Goal: Obtain resource: Obtain resource

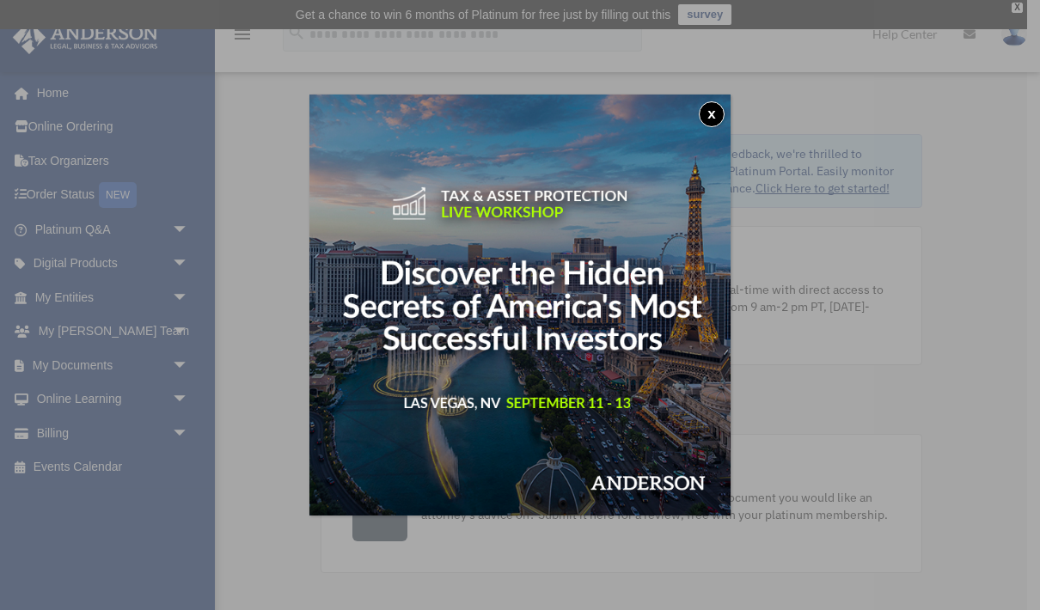
click at [725, 119] on img at bounding box center [519, 305] width 421 height 421
click at [711, 115] on button "x" at bounding box center [712, 114] width 26 height 26
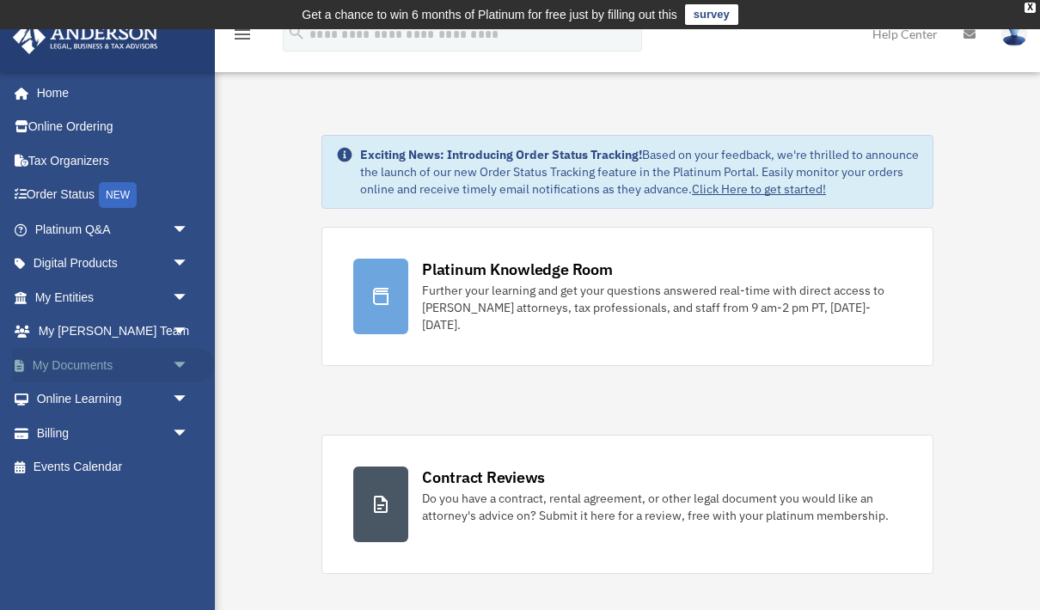
click at [172, 352] on span "arrow_drop_down" at bounding box center [189, 365] width 34 height 35
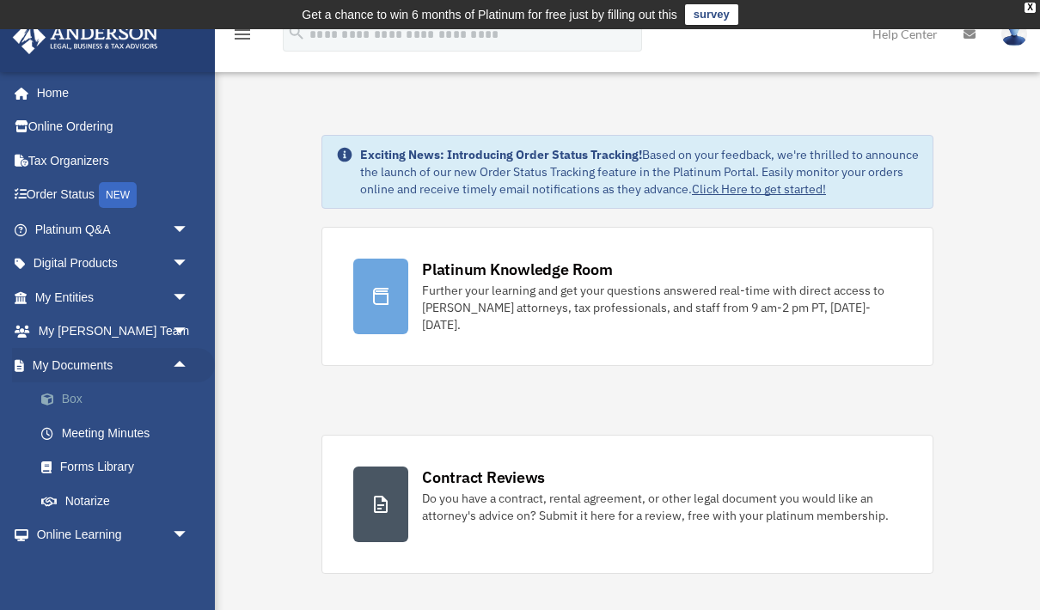
click at [83, 401] on link "Box" at bounding box center [119, 400] width 191 height 34
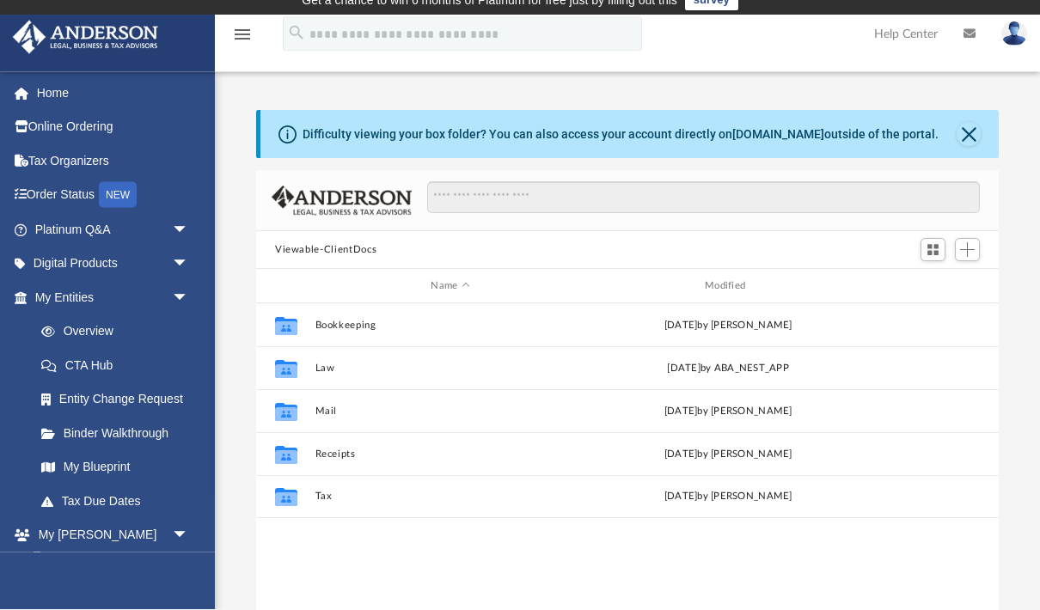
scroll to position [20, 0]
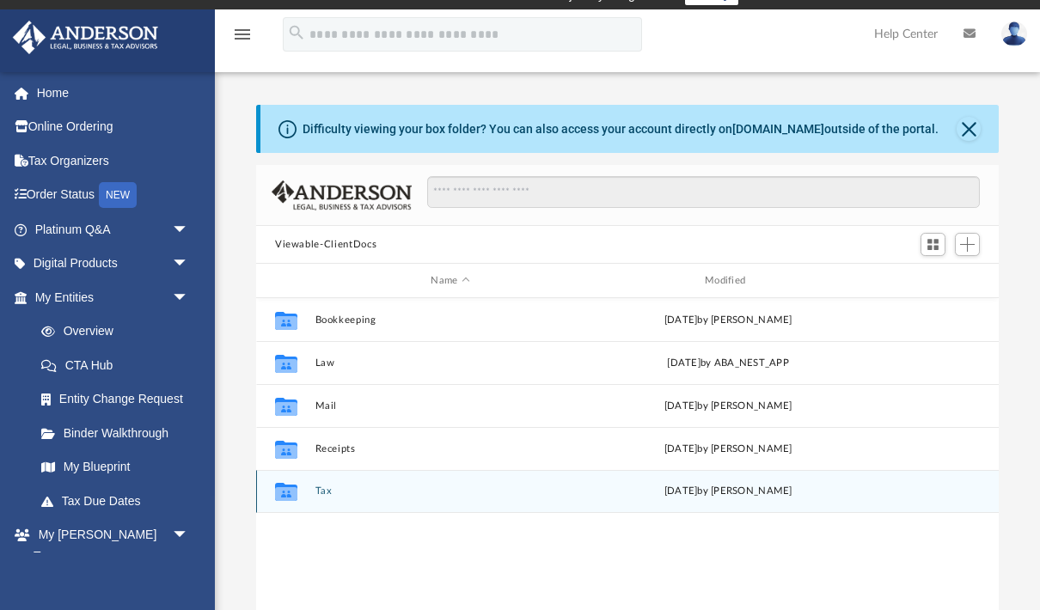
click at [334, 493] on button "Tax" at bounding box center [451, 491] width 271 height 11
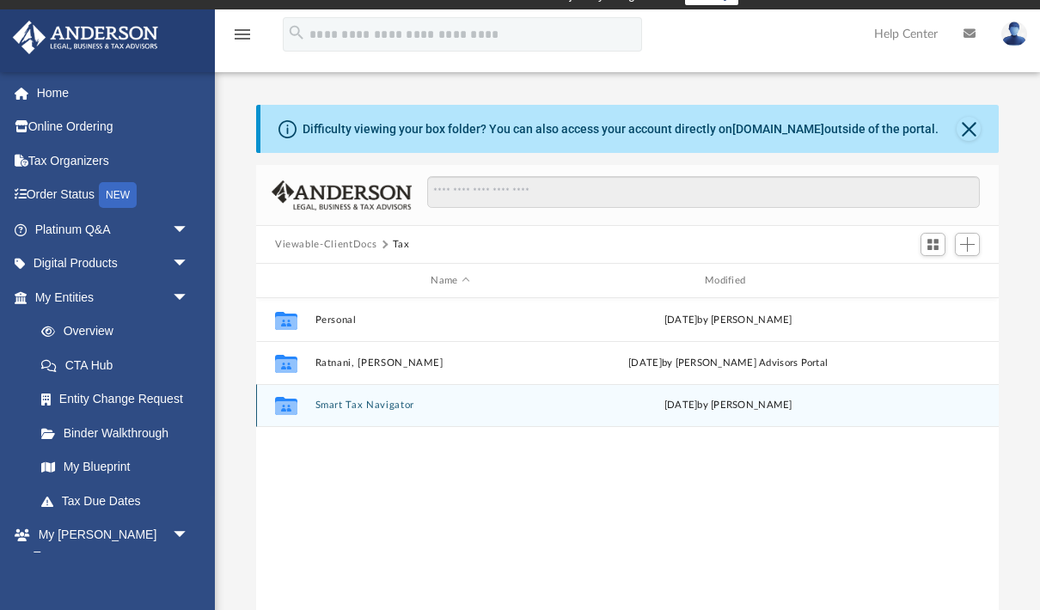
click at [377, 410] on button "Smart Tax Navigator" at bounding box center [451, 405] width 271 height 11
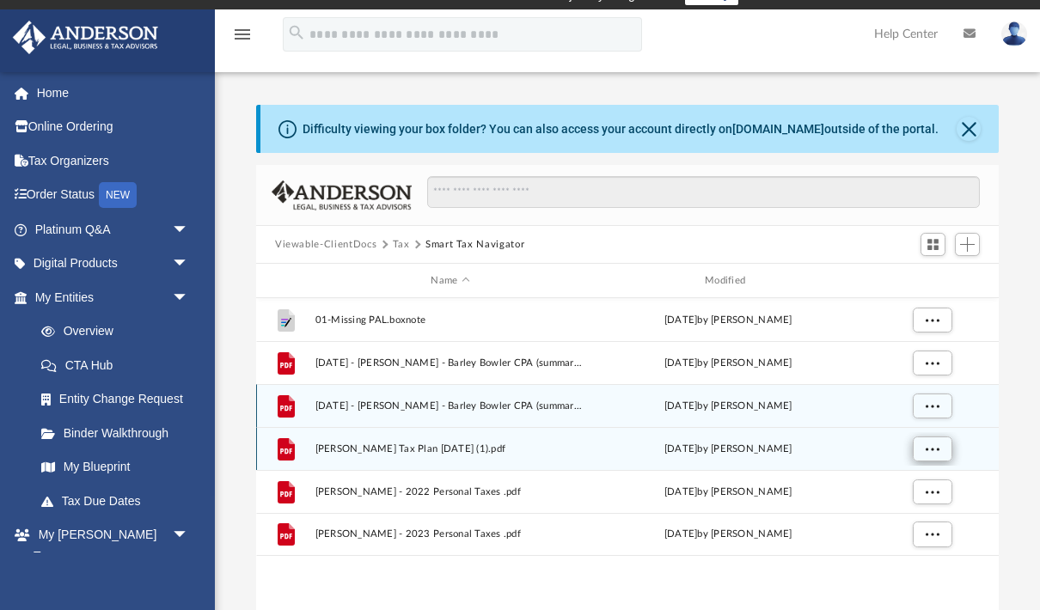
click at [934, 448] on span "More options" at bounding box center [933, 448] width 14 height 9
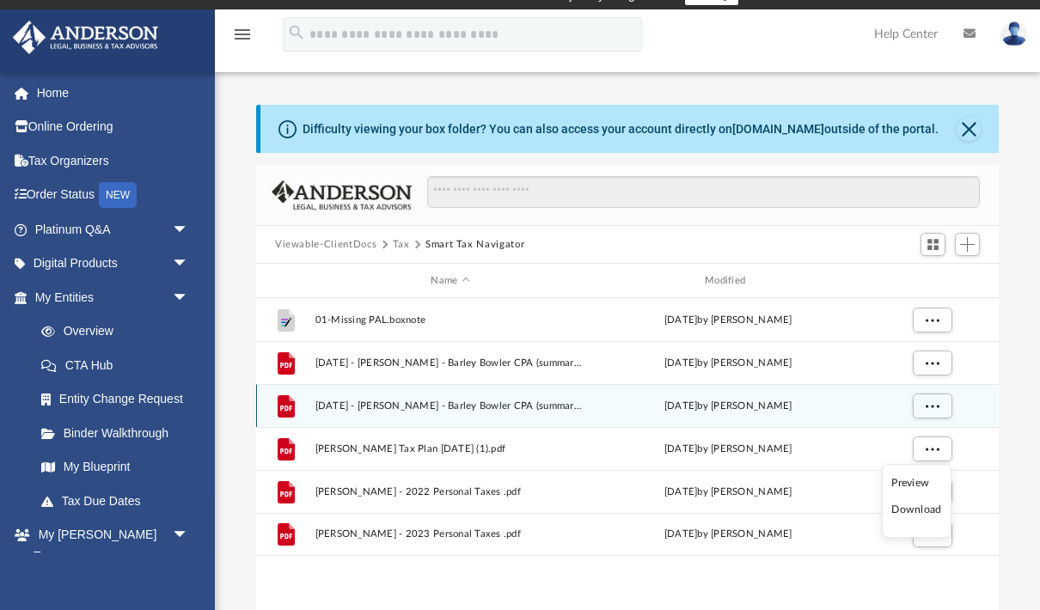
click at [909, 477] on li "Preview" at bounding box center [917, 484] width 50 height 18
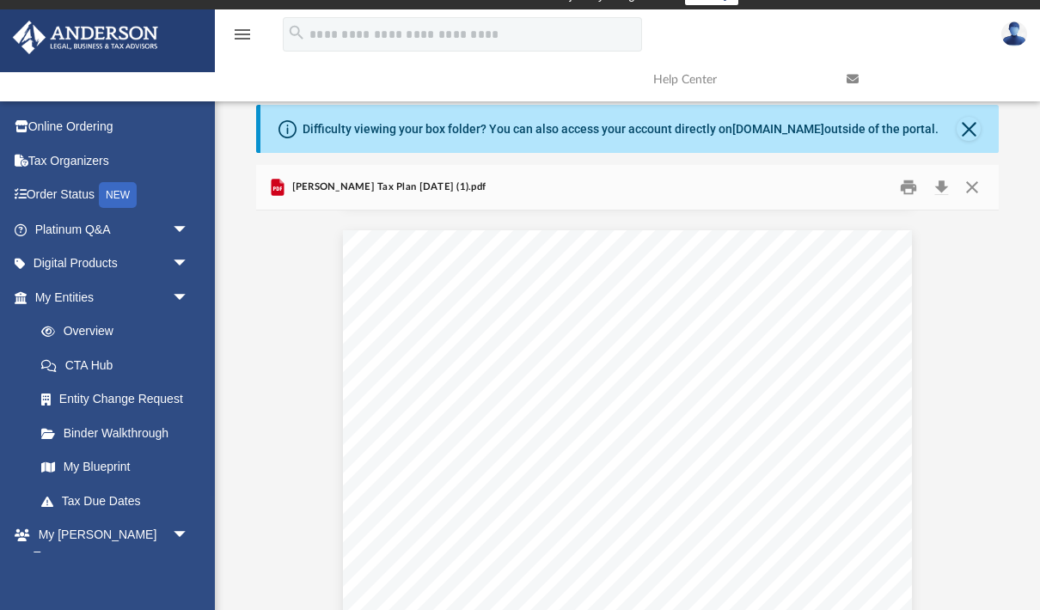
scroll to position [1376, 0]
click at [941, 190] on button "Download" at bounding box center [941, 188] width 31 height 27
